Goal: Task Accomplishment & Management: Use online tool/utility

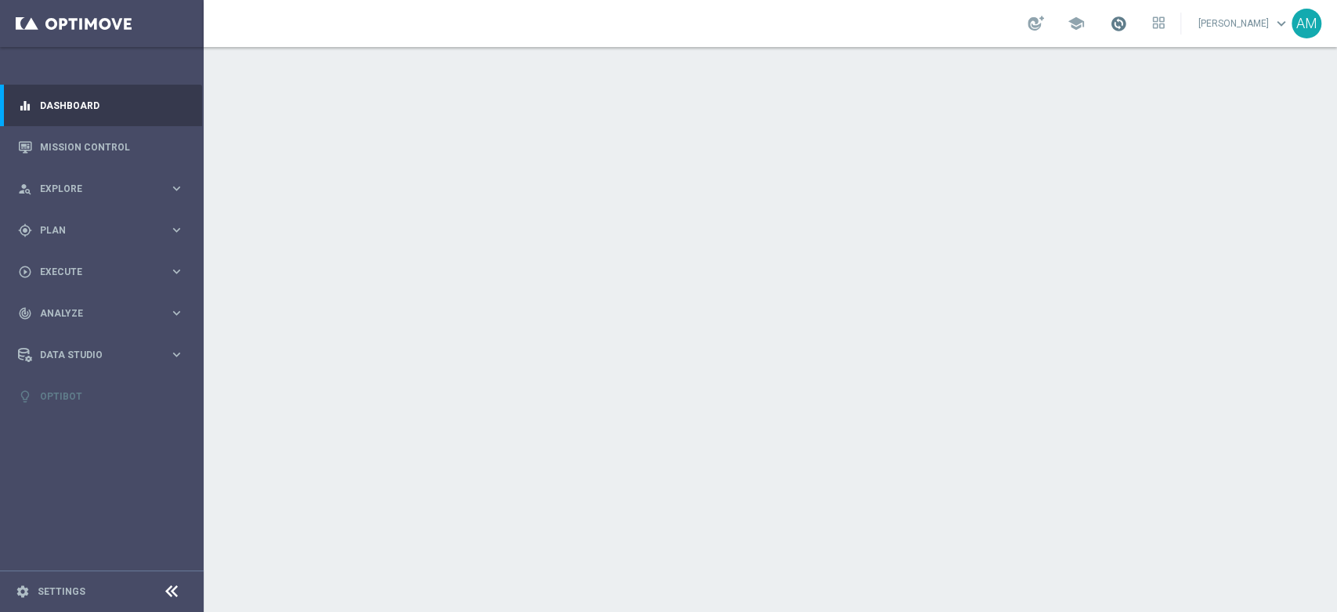
click at [1210, 25] on link "[PERSON_NAME] keyboard_arrow_down" at bounding box center [1244, 24] width 95 height 24
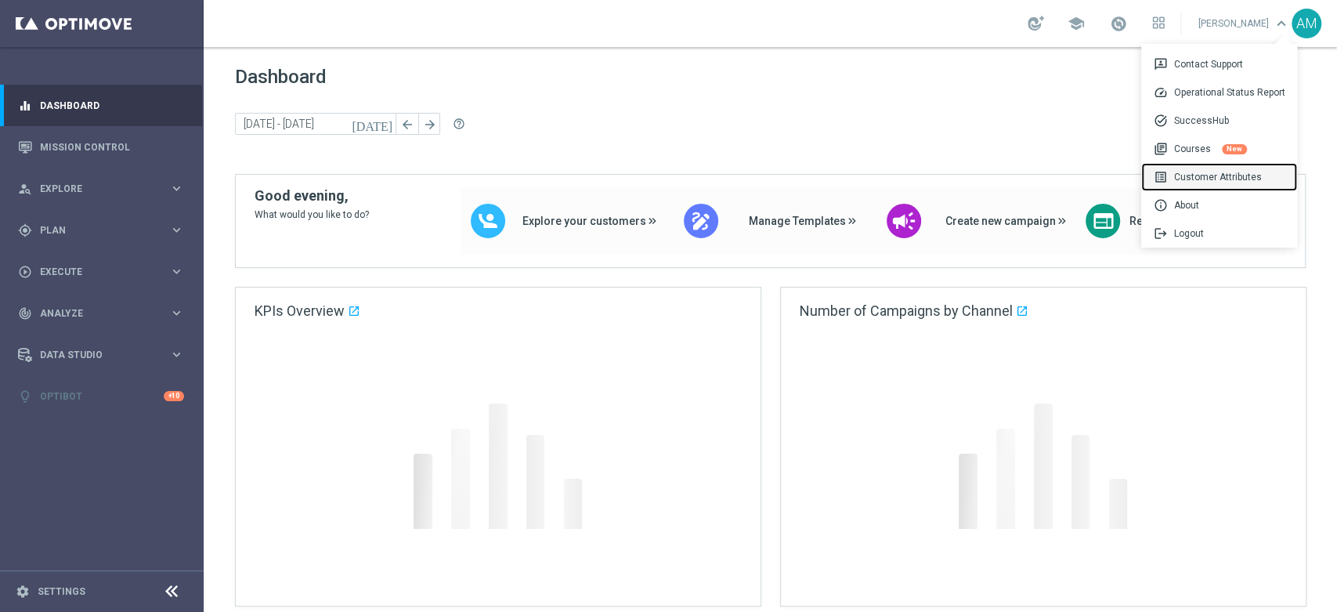
click at [1205, 184] on div "list_alt Customer Attributes" at bounding box center [1219, 177] width 156 height 28
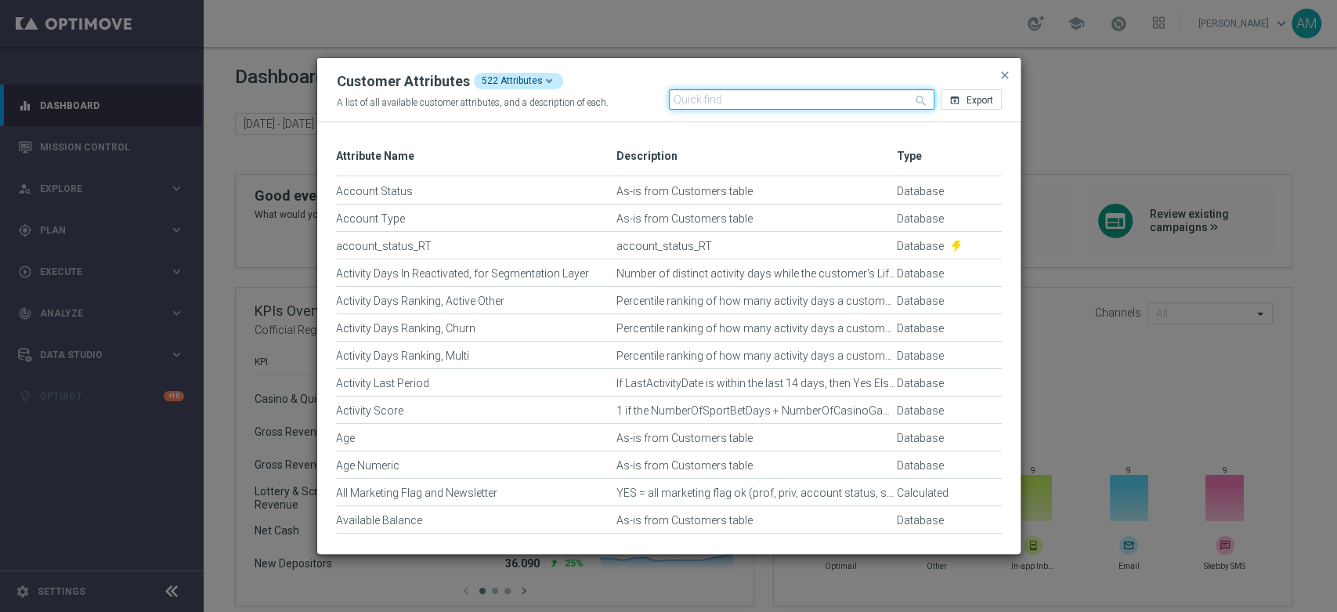
click at [817, 98] on input "text" at bounding box center [802, 99] width 266 height 20
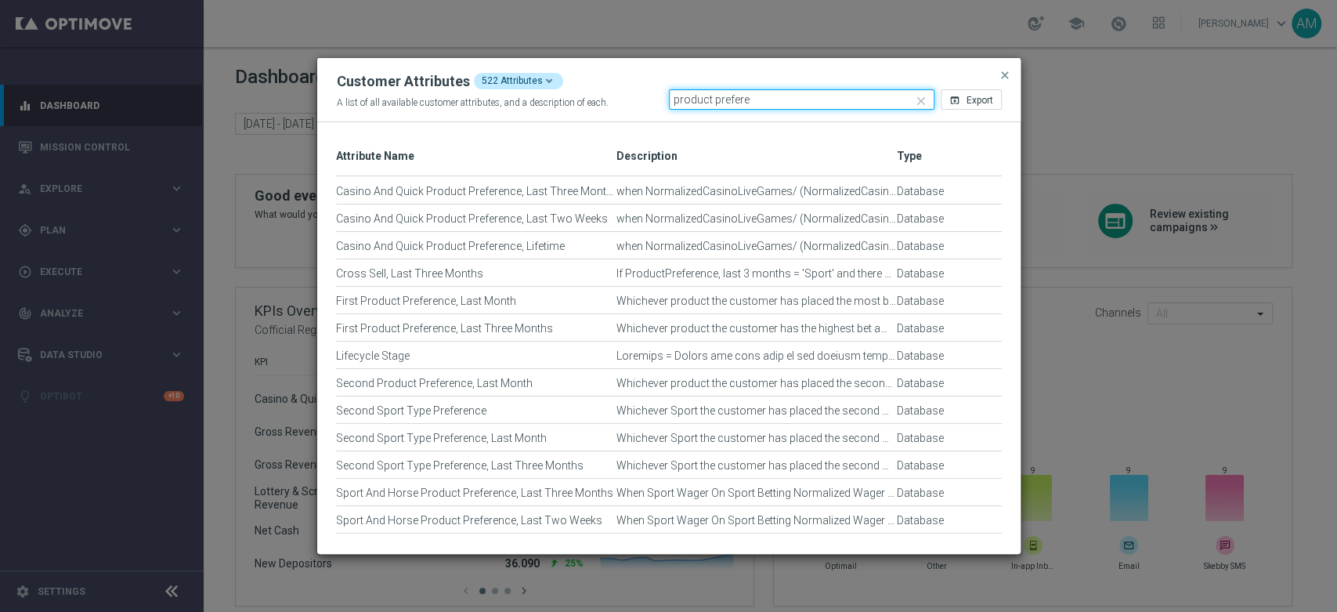
type input "product prefere"
click at [1000, 80] on span "close" at bounding box center [1005, 75] width 13 height 13
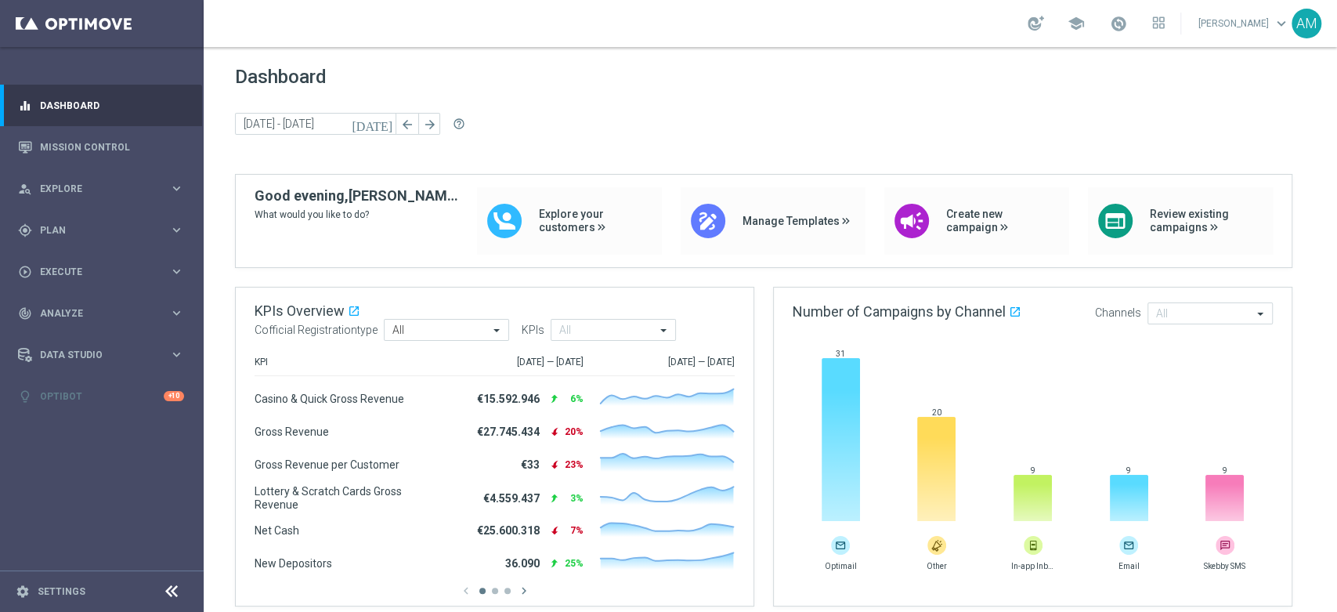
click at [1283, 20] on span "keyboard_arrow_down" at bounding box center [1281, 23] width 17 height 17
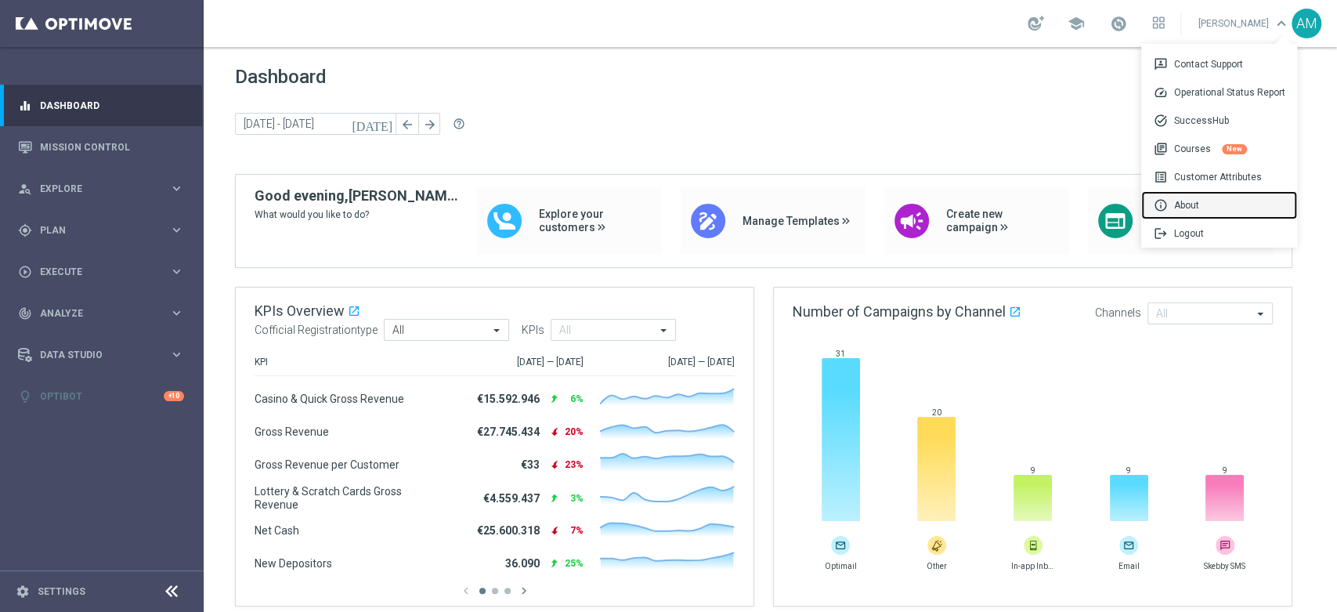
click at [1208, 204] on div "info About" at bounding box center [1219, 205] width 156 height 28
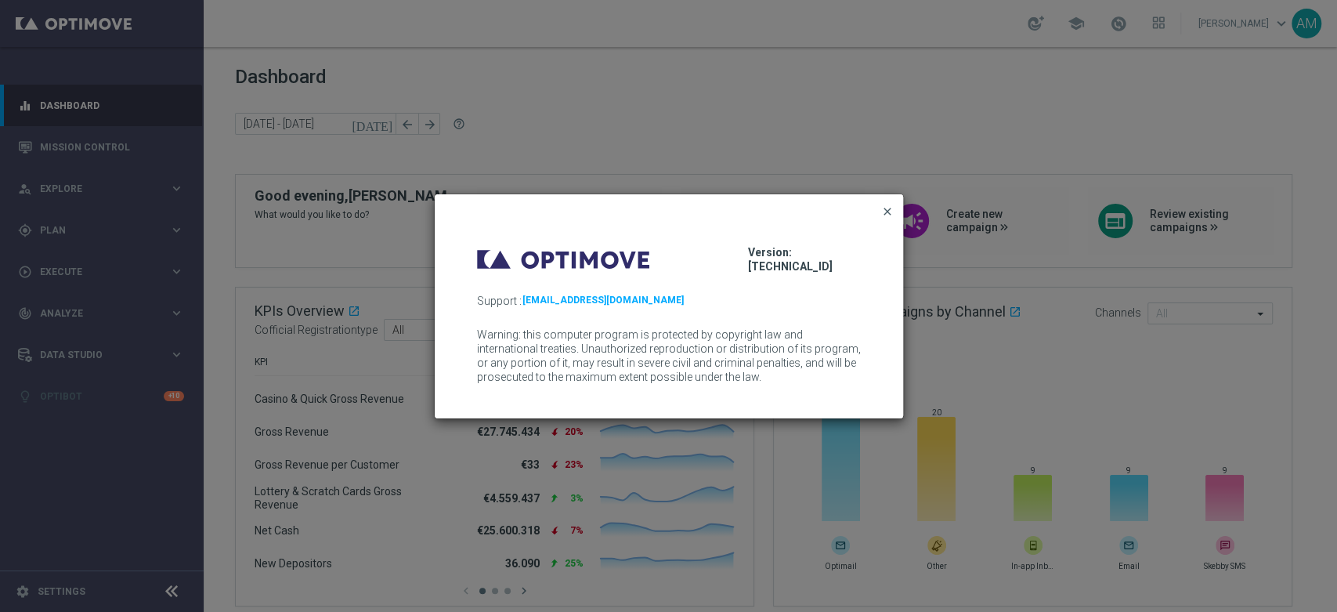
click at [891, 212] on span "close" at bounding box center [887, 211] width 13 height 13
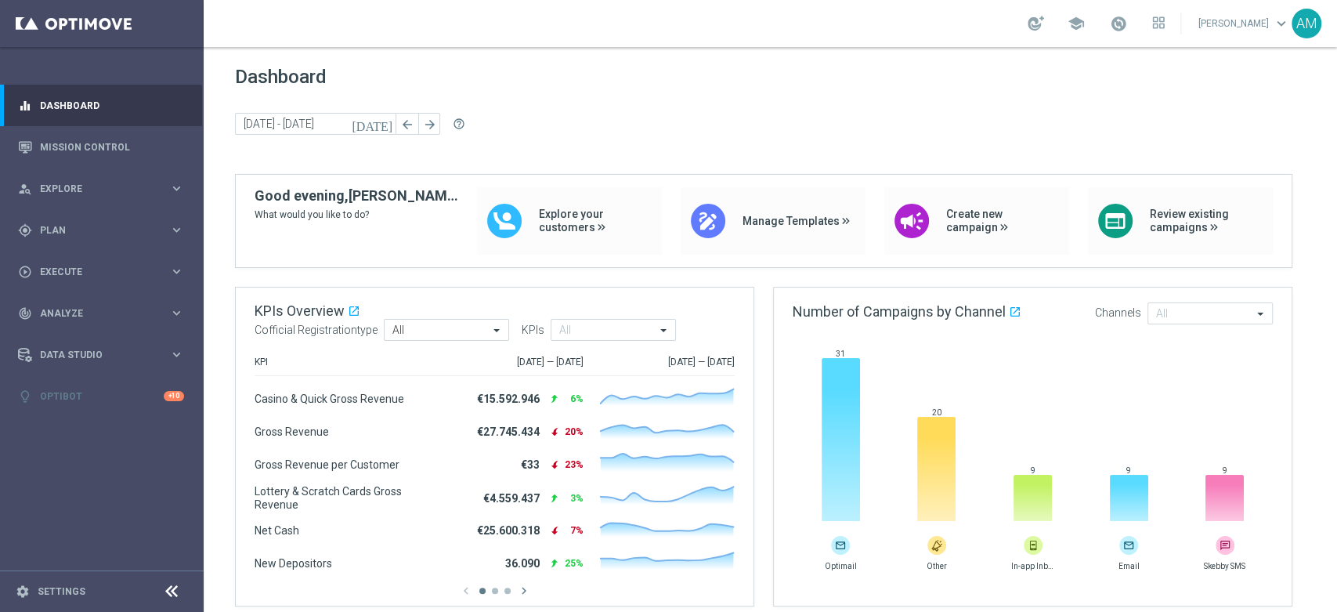
click at [1304, 25] on div "AM" at bounding box center [1307, 24] width 30 height 30
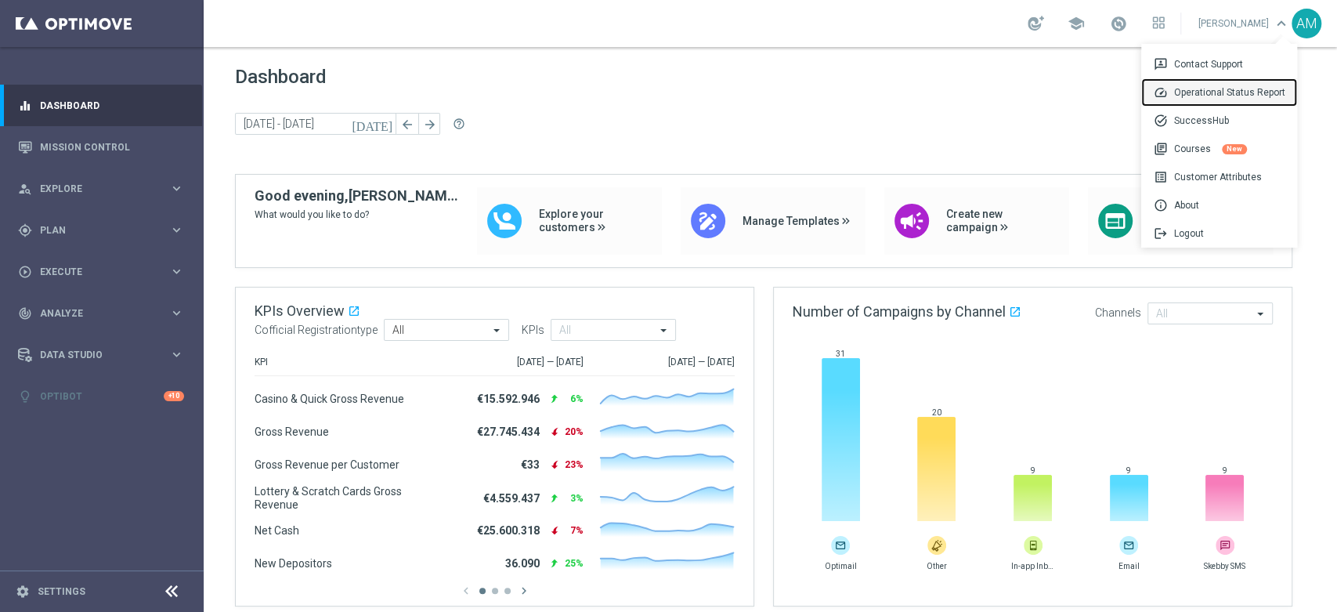
click at [1261, 96] on div "speed Operational Status Report" at bounding box center [1219, 92] width 156 height 28
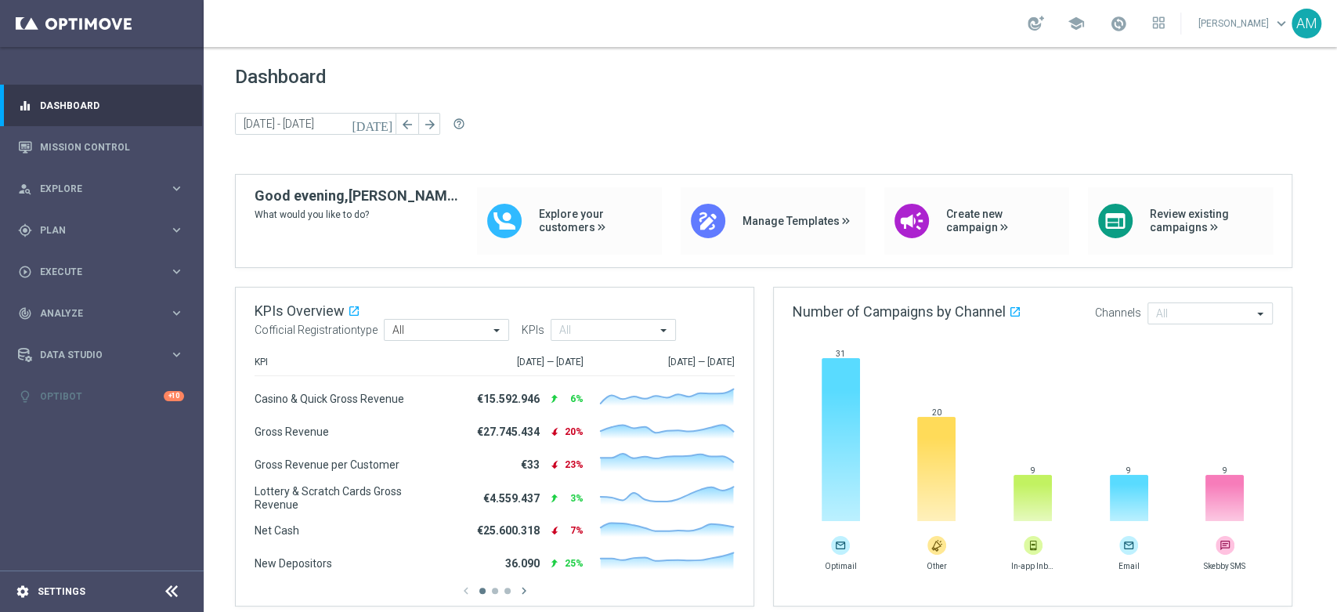
click at [82, 590] on div "settings Settings" at bounding box center [78, 591] width 157 height 14
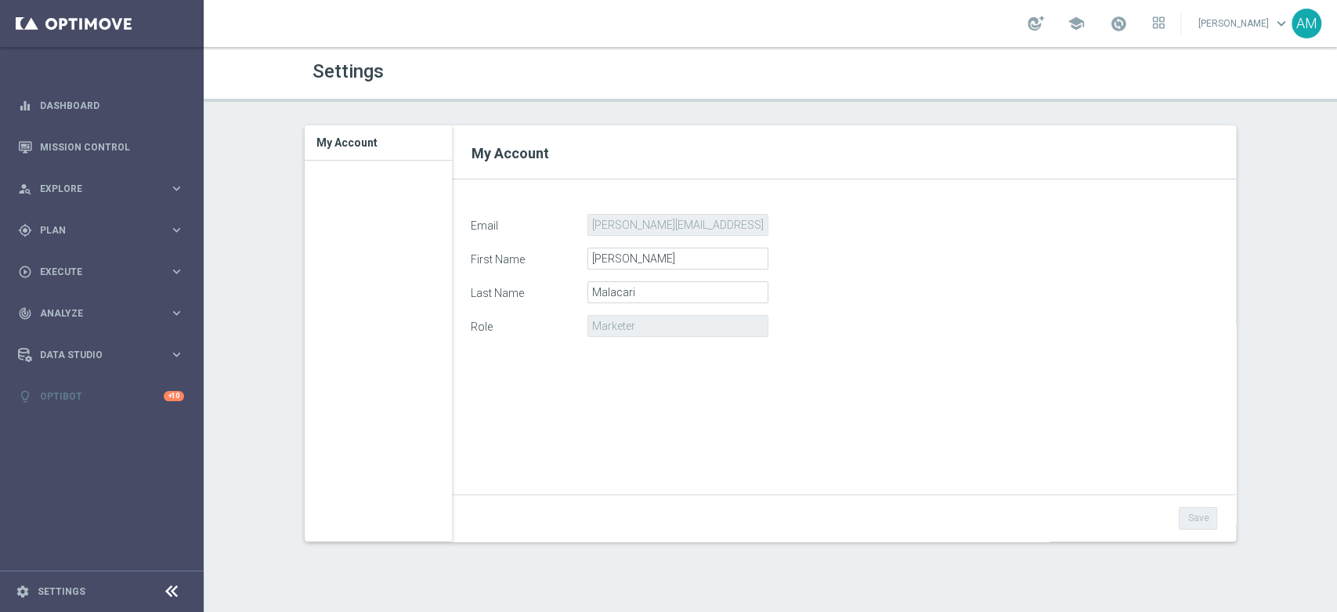
click at [1235, 17] on link "[PERSON_NAME] keyboard_arrow_down" at bounding box center [1244, 24] width 95 height 24
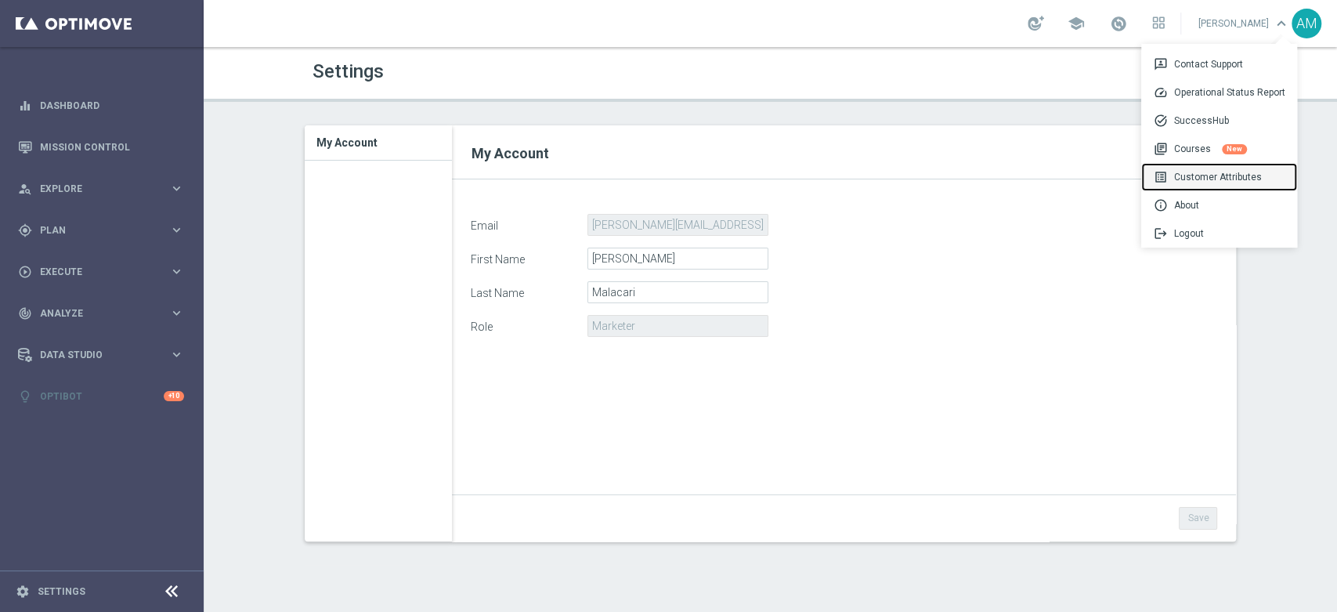
click at [1233, 172] on div "list_alt Customer Attributes" at bounding box center [1219, 177] width 156 height 28
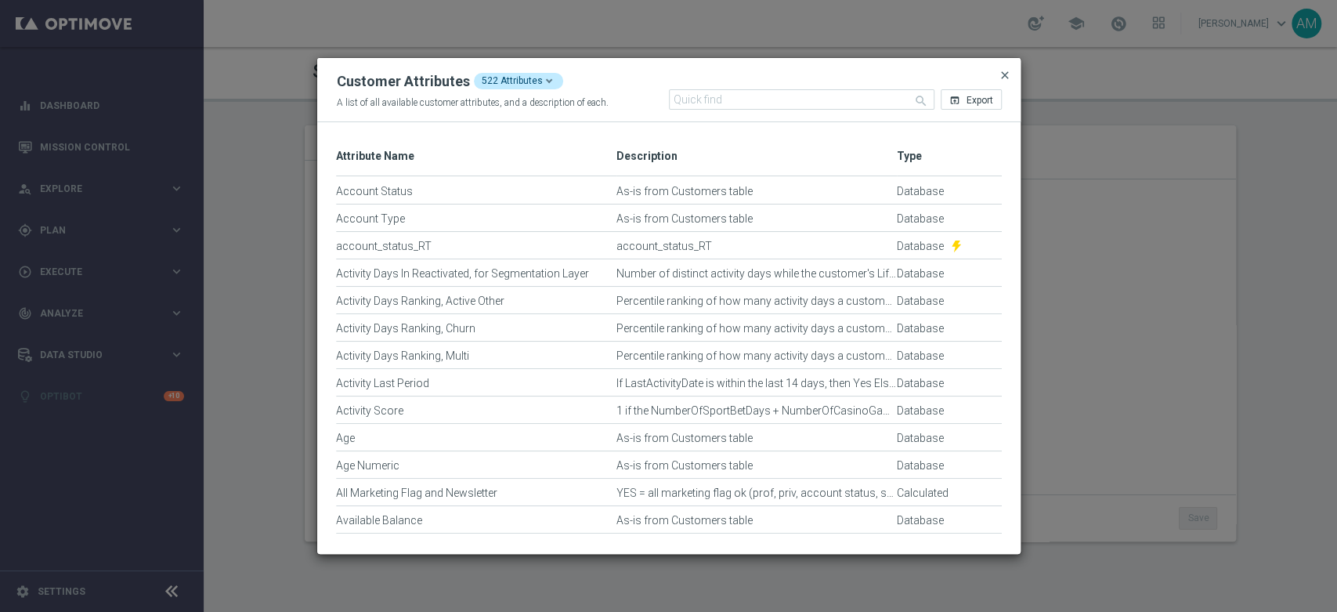
click at [1008, 79] on span "close" at bounding box center [1005, 75] width 13 height 13
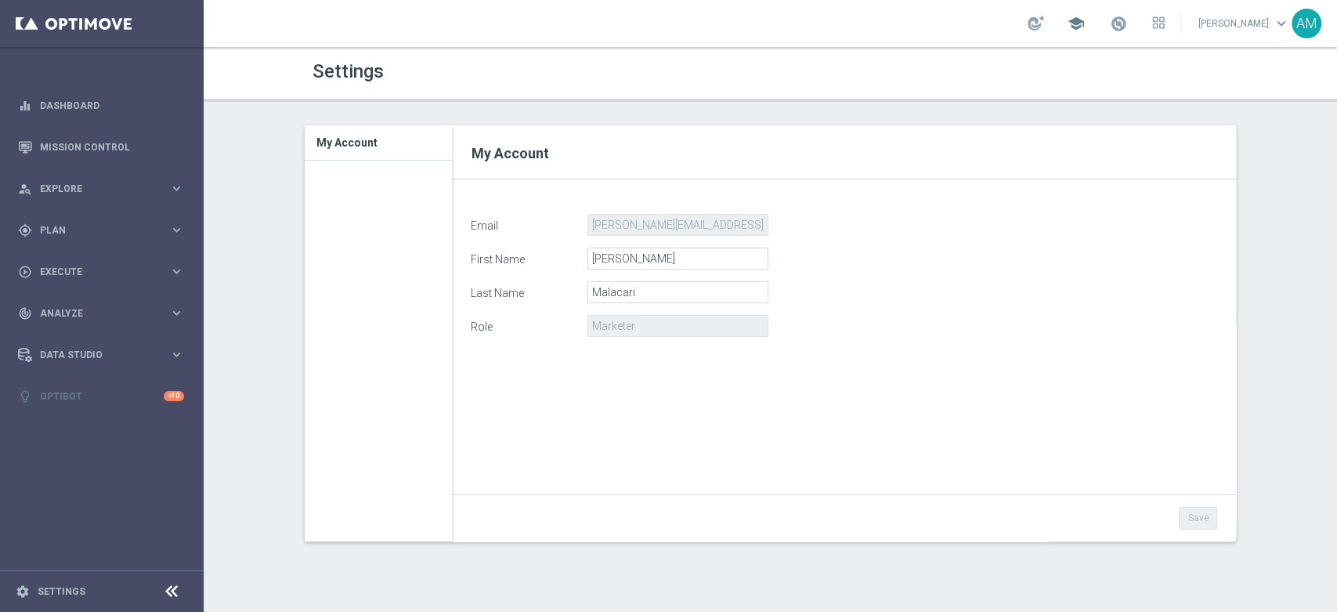
click at [1078, 23] on span "school" at bounding box center [1076, 23] width 17 height 17
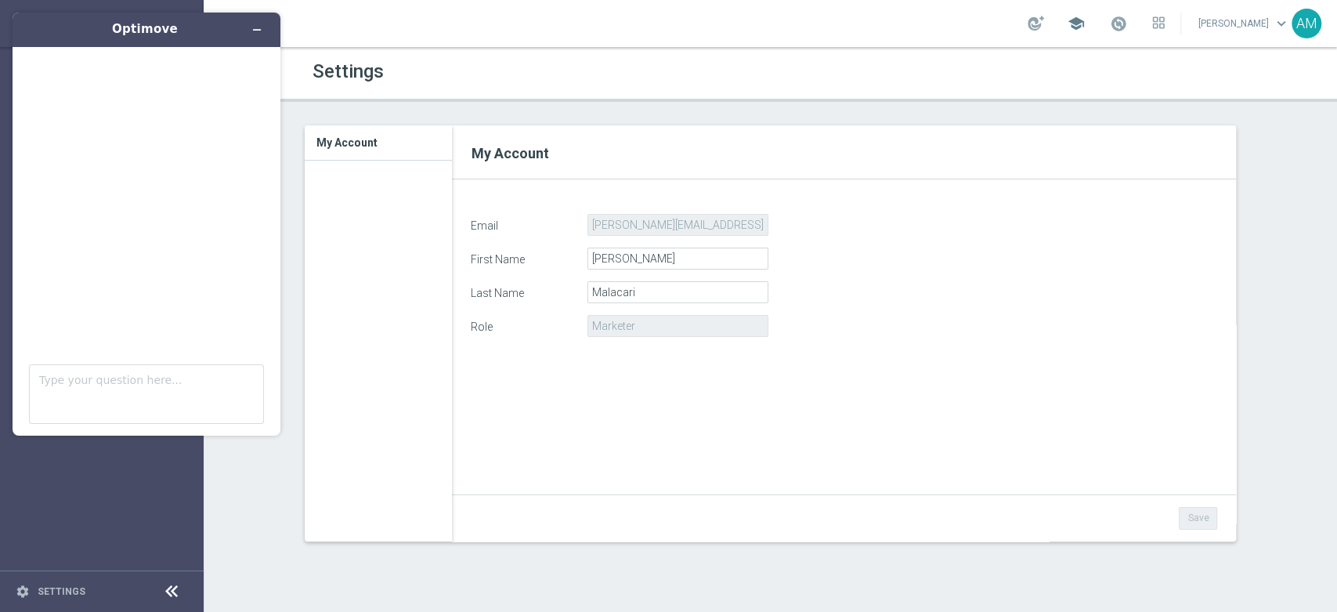
click at [1078, 23] on span "school" at bounding box center [1076, 23] width 17 height 17
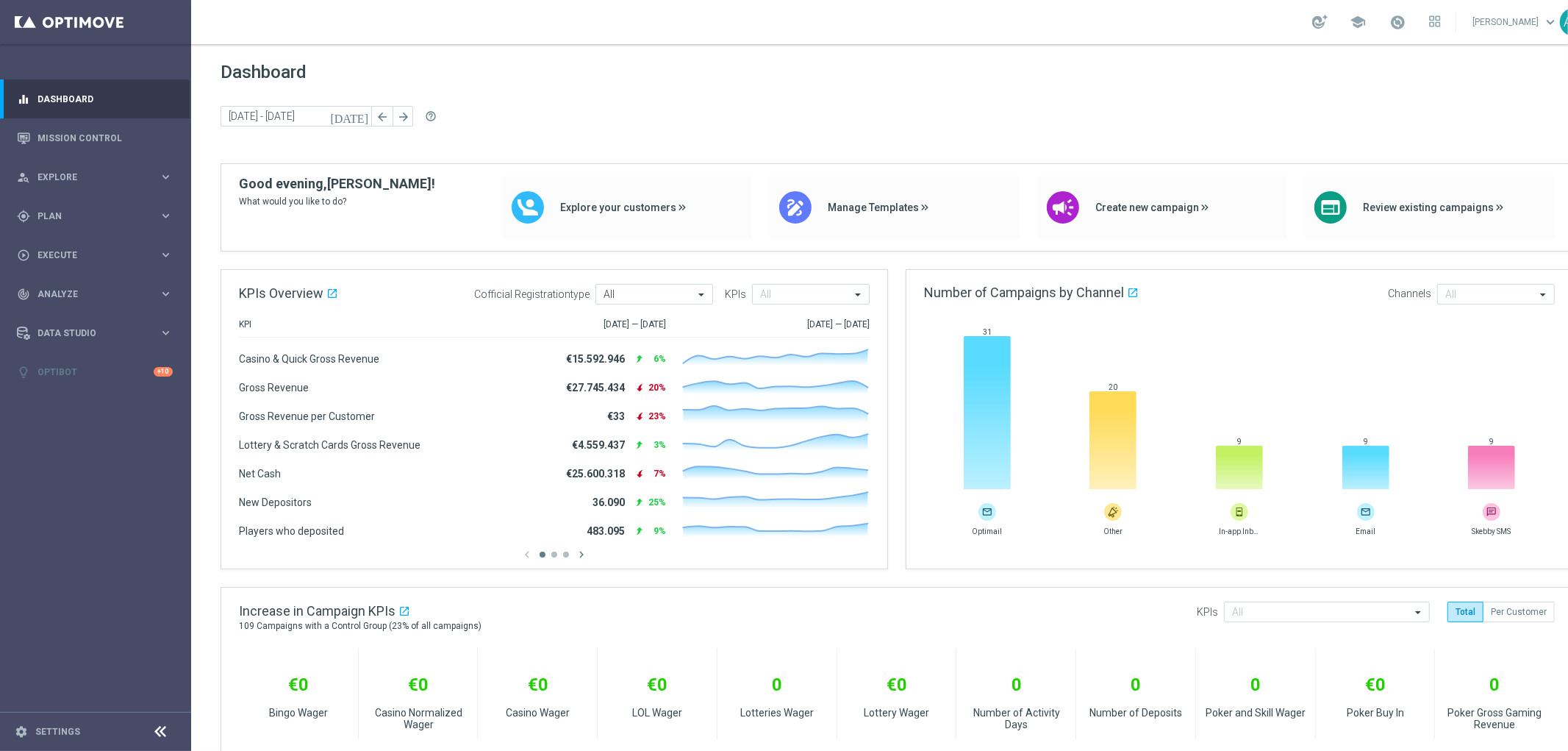
click at [1502, 23] on link "[PERSON_NAME] keyboard_arrow_down" at bounding box center [1515, 23] width 89 height 23
click at [1476, 163] on div "list_alt Customer Attributes" at bounding box center [1492, 166] width 146 height 26
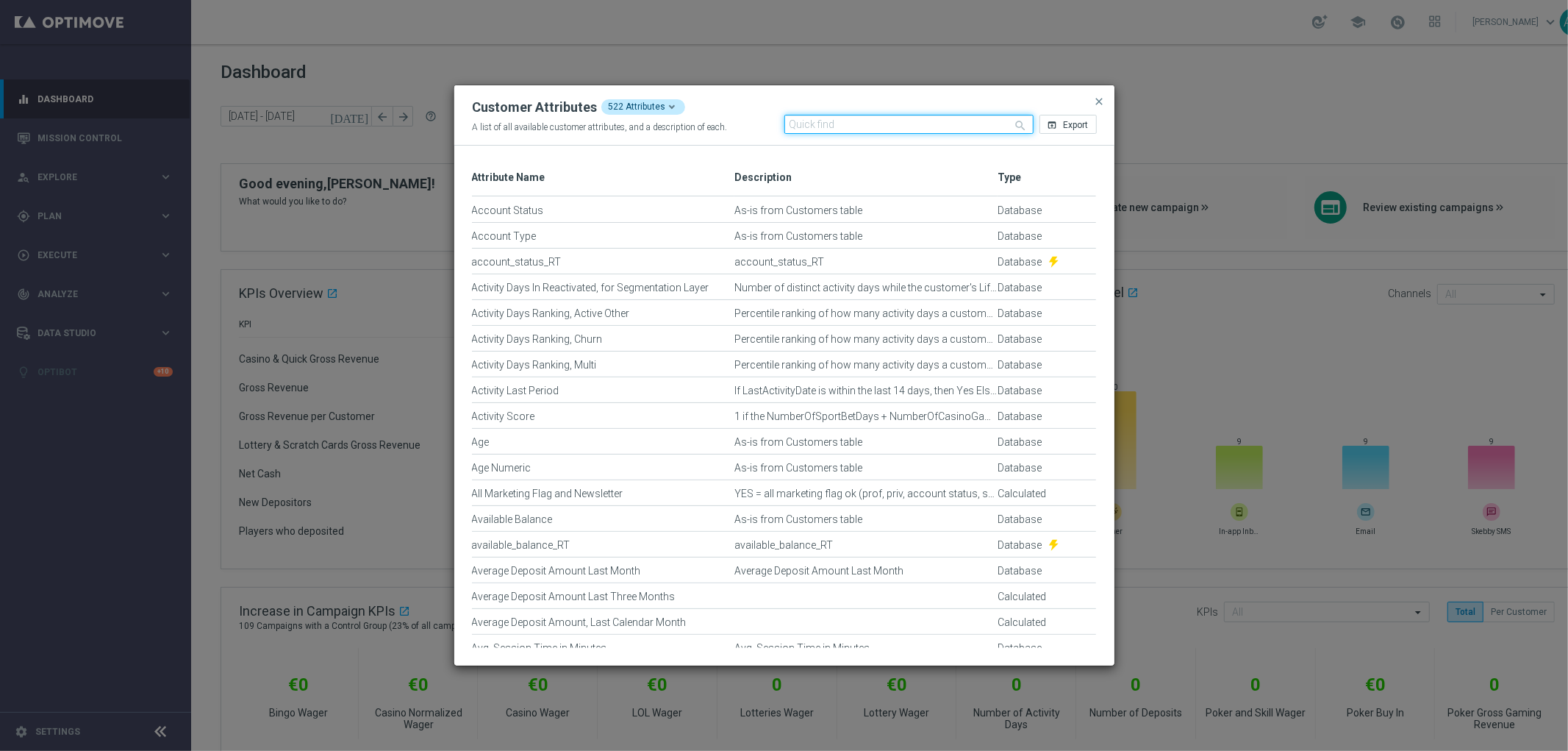
click at [887, 127] on input "text" at bounding box center [909, 124] width 250 height 19
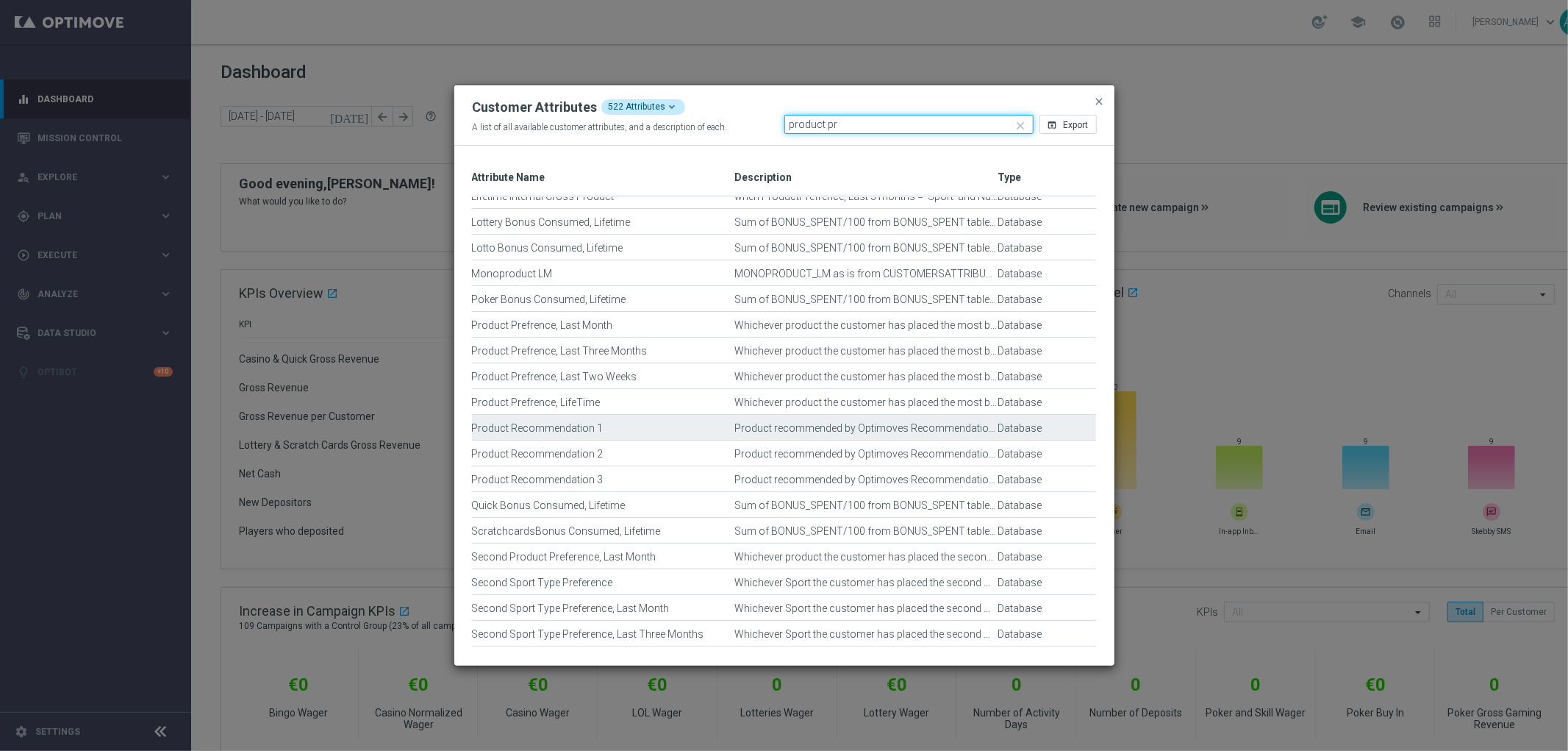
scroll to position [327, 0]
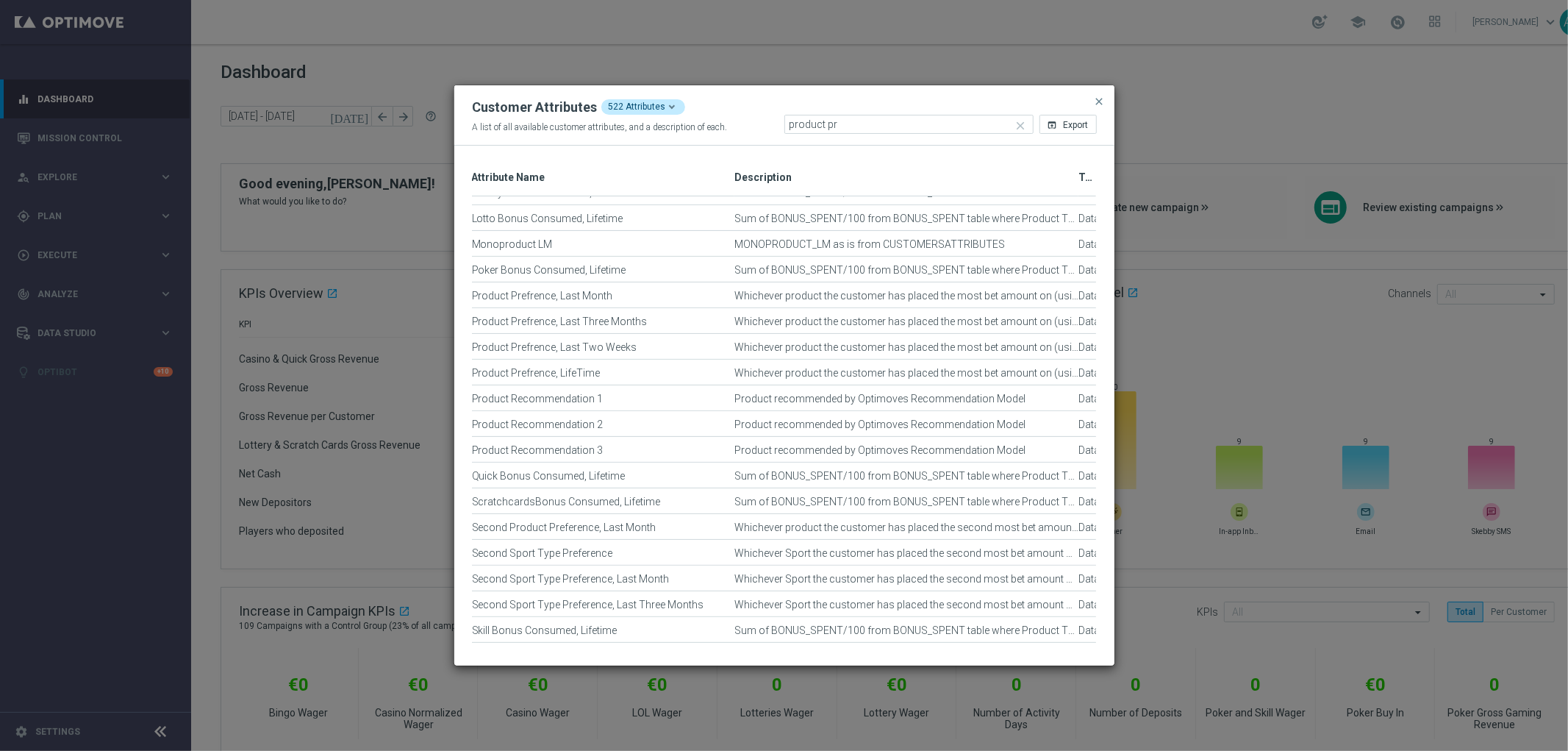
drag, startPoint x: 995, startPoint y: 172, endPoint x: 1085, endPoint y: 172, distance: 90.0
click at [1085, 172] on div "Type Attribute Name 1 Description" at bounding box center [784, 177] width 625 height 37
click at [1051, 133] on button "open_in_browser Export" at bounding box center [1068, 124] width 57 height 19
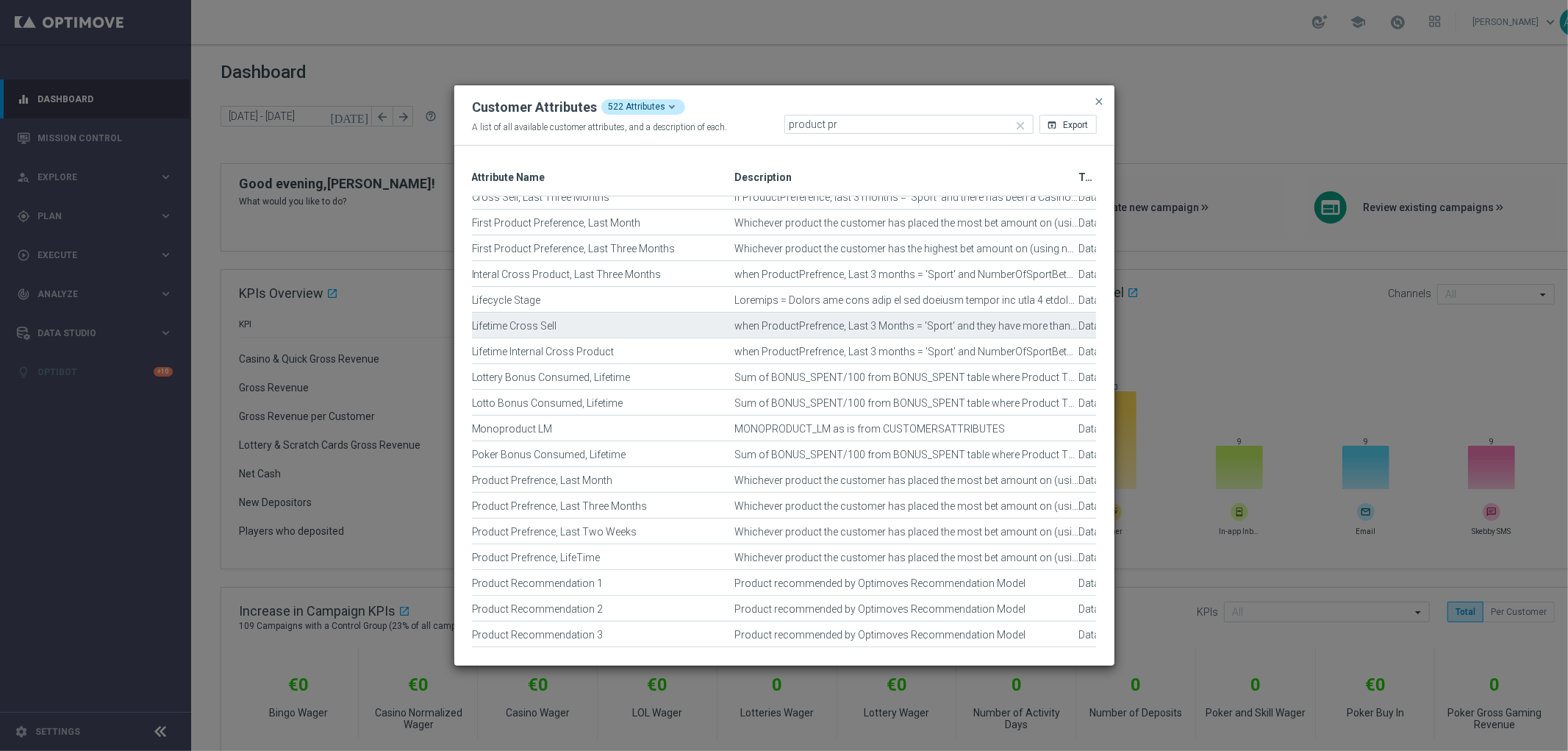
scroll to position [163, 0]
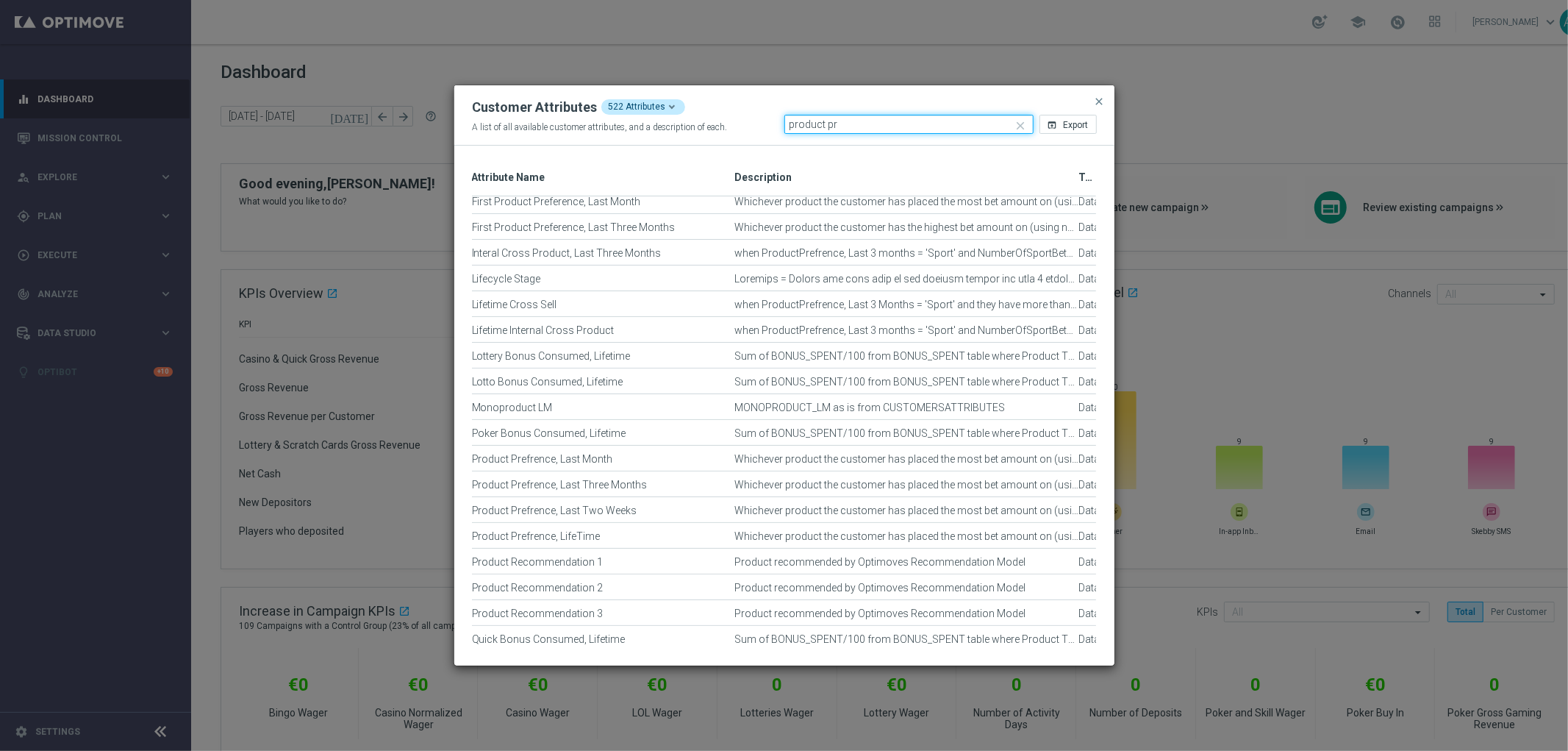
click at [888, 125] on input "product pr" at bounding box center [909, 124] width 250 height 19
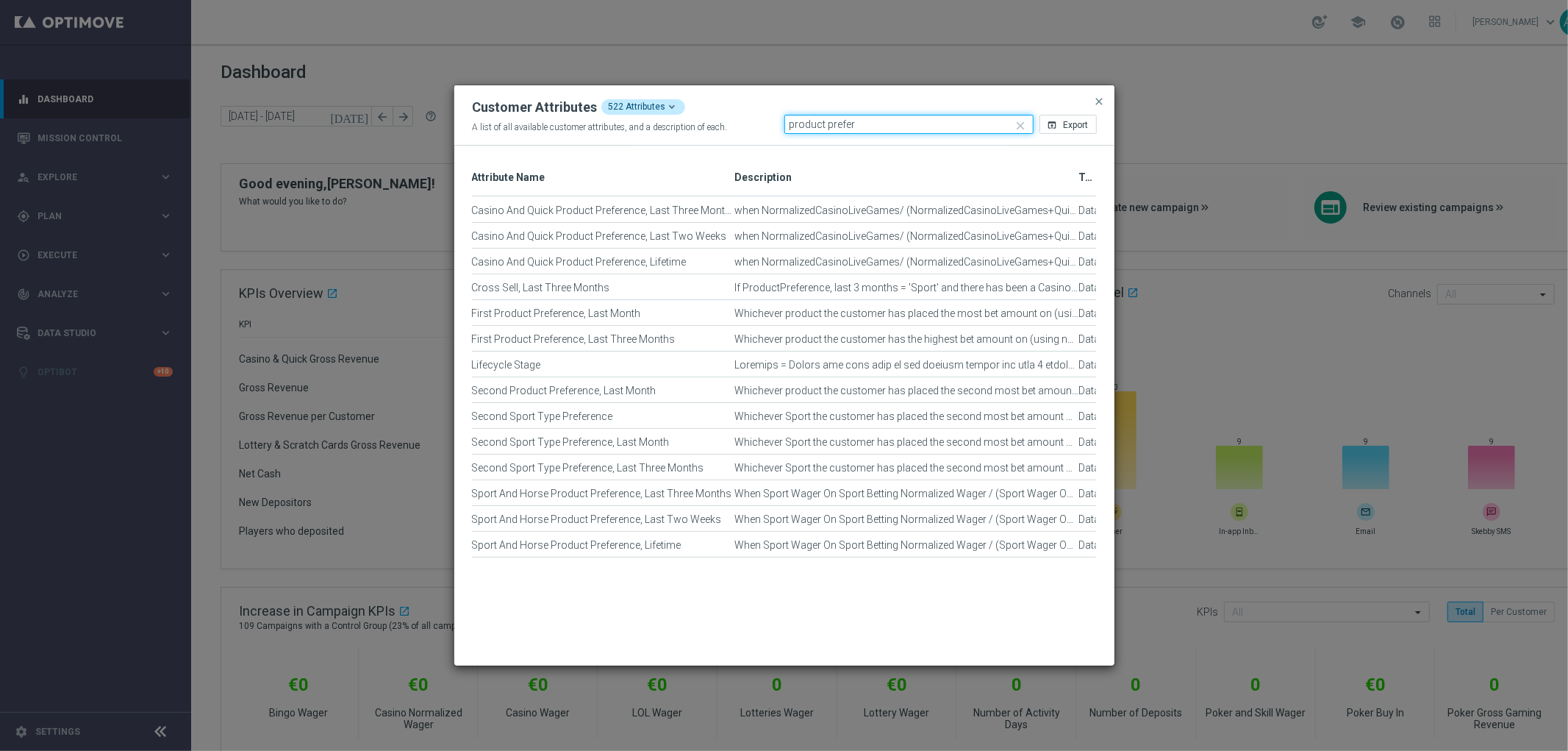
scroll to position [0, 0]
type input "product preference"
click at [1067, 121] on span "Export" at bounding box center [1076, 125] width 25 height 10
